Goal: Transaction & Acquisition: Download file/media

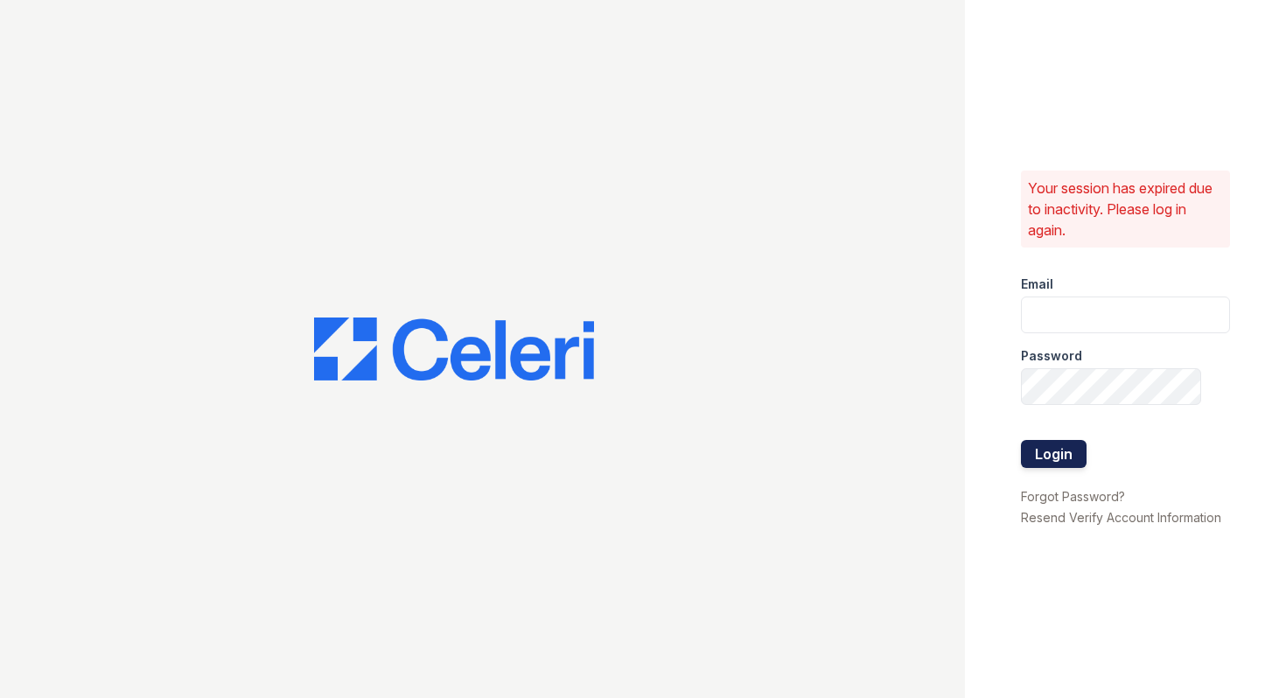
type input "[EMAIL_ADDRESS][DOMAIN_NAME]"
click at [1042, 461] on button "Login" at bounding box center [1054, 454] width 66 height 28
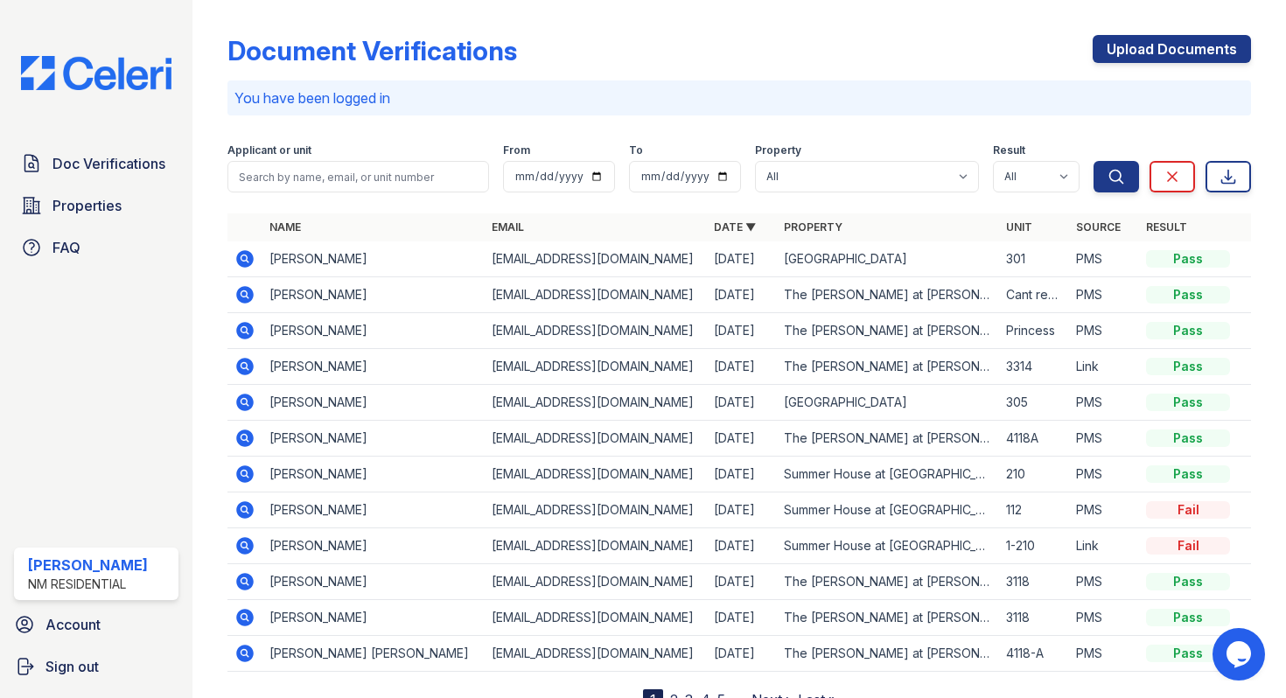
click at [245, 266] on icon at bounding box center [244, 258] width 17 height 17
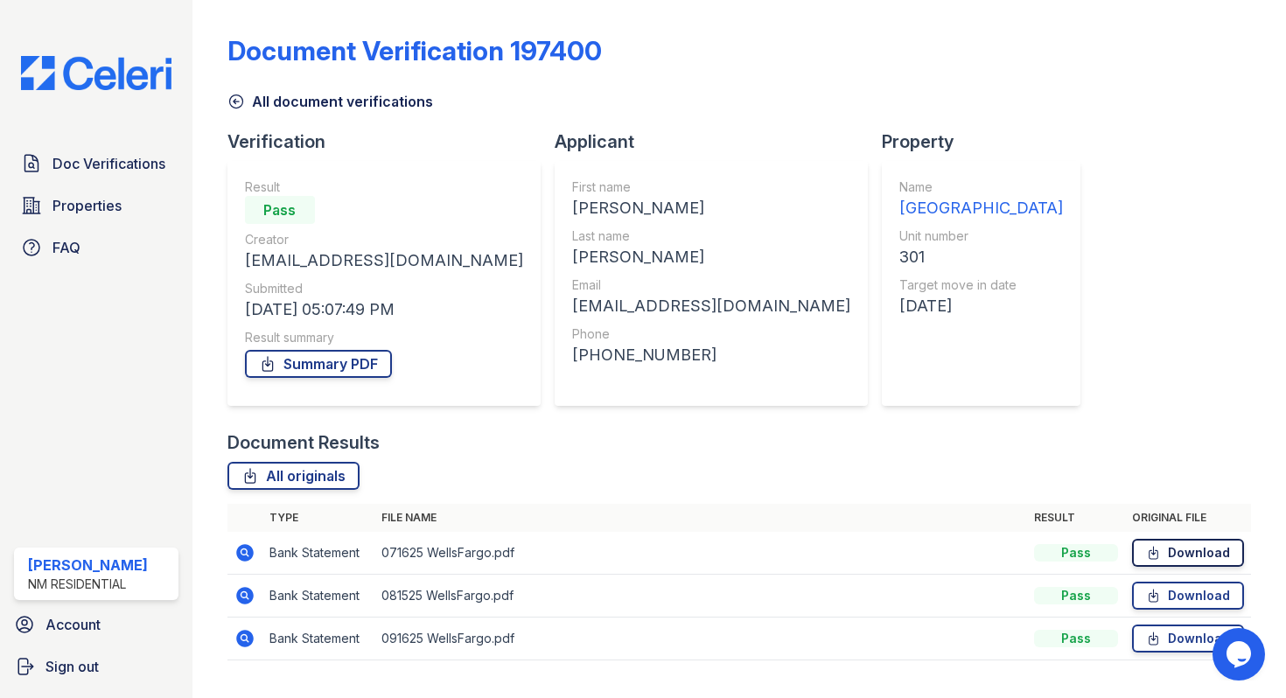
click at [1177, 558] on link "Download" at bounding box center [1188, 553] width 112 height 28
